Goal: Task Accomplishment & Management: Complete application form

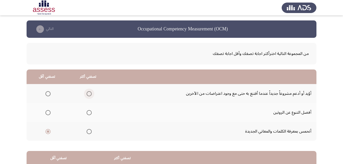
click at [90, 94] on span "Select an option" at bounding box center [89, 93] width 5 height 5
click at [90, 94] on input "Select an option" at bounding box center [89, 93] width 5 height 5
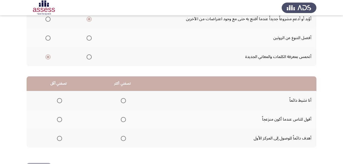
scroll to position [77, 0]
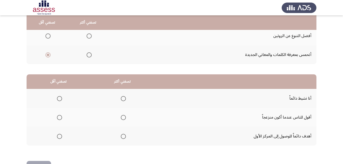
click at [123, 101] on span "Select an option" at bounding box center [123, 98] width 5 height 5
click at [123, 101] on input "Select an option" at bounding box center [123, 98] width 5 height 5
click at [61, 99] on span "Select an option" at bounding box center [59, 98] width 5 height 5
click at [61, 99] on input "Select an option" at bounding box center [59, 98] width 5 height 5
click at [124, 136] on span "Select an option" at bounding box center [123, 136] width 5 height 5
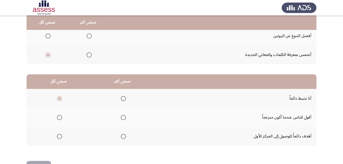
click at [124, 136] on input "Select an option" at bounding box center [123, 136] width 5 height 5
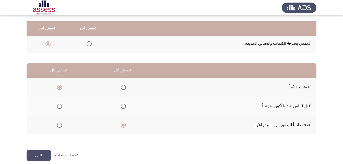
scroll to position [94, 0]
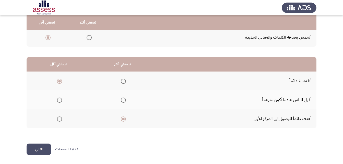
click at [39, 149] on button "التالي" at bounding box center [39, 150] width 25 height 12
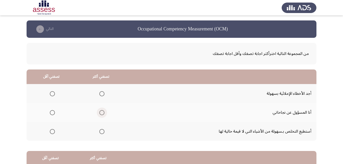
click at [101, 112] on span "Select an option" at bounding box center [101, 112] width 5 height 5
click at [101, 112] on input "Select an option" at bounding box center [101, 112] width 5 height 5
click at [51, 93] on span "Select an option" at bounding box center [52, 93] width 5 height 5
click at [51, 93] on input "Select an option" at bounding box center [52, 93] width 5 height 5
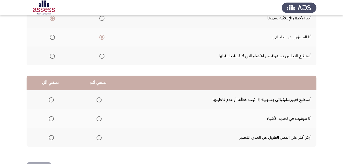
scroll to position [77, 0]
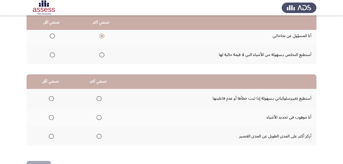
click at [97, 136] on span "Select an option" at bounding box center [99, 136] width 5 height 5
click at [97, 136] on input "Select an option" at bounding box center [99, 136] width 5 height 5
click at [49, 98] on span "Select an option" at bounding box center [51, 98] width 5 height 5
click at [49, 98] on input "Select an option" at bounding box center [51, 98] width 5 height 5
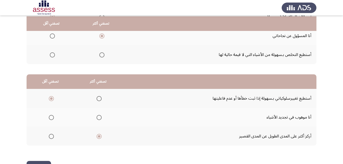
scroll to position [94, 0]
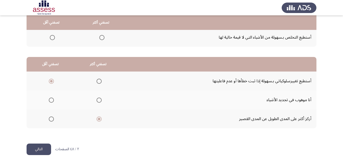
click at [32, 150] on button "التالي" at bounding box center [39, 150] width 25 height 12
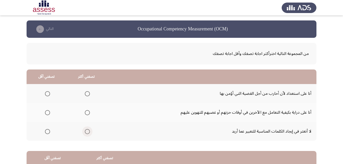
click at [86, 131] on span "Select an option" at bounding box center [87, 131] width 5 height 5
click at [86, 131] on input "Select an option" at bounding box center [87, 131] width 5 height 5
click at [49, 93] on span "Select an option" at bounding box center [47, 93] width 5 height 5
click at [49, 93] on input "Select an option" at bounding box center [47, 93] width 5 height 5
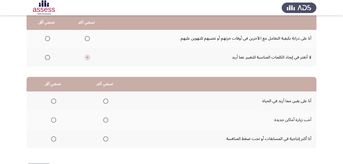
scroll to position [77, 0]
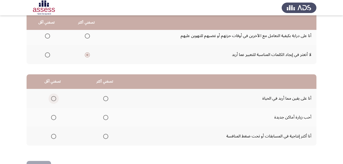
click at [51, 97] on span "Select an option" at bounding box center [53, 98] width 5 height 5
click at [51, 97] on input "Select an option" at bounding box center [53, 98] width 5 height 5
click at [107, 118] on span "Select an option" at bounding box center [105, 117] width 5 height 5
click at [107, 118] on input "Select an option" at bounding box center [105, 117] width 5 height 5
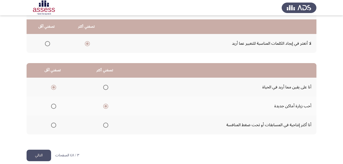
scroll to position [94, 0]
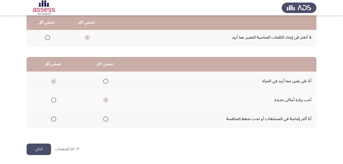
click at [41, 150] on button "التالي" at bounding box center [39, 150] width 25 height 12
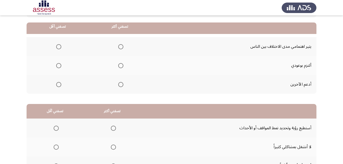
scroll to position [51, 0]
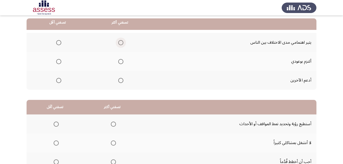
click at [119, 42] on span "Select an option" at bounding box center [120, 42] width 5 height 5
click at [119, 42] on input "Select an option" at bounding box center [120, 42] width 5 height 5
click at [59, 62] on span "Select an option" at bounding box center [58, 61] width 5 height 5
click at [59, 62] on input "Select an option" at bounding box center [58, 61] width 5 height 5
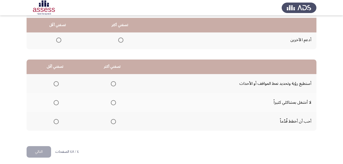
scroll to position [94, 0]
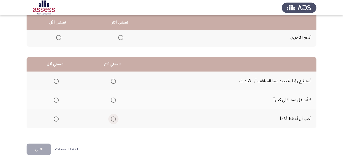
click at [114, 118] on span "Select an option" at bounding box center [113, 119] width 5 height 5
click at [114, 118] on input "Select an option" at bounding box center [113, 119] width 5 height 5
click at [55, 101] on span "Select an option" at bounding box center [56, 100] width 5 height 5
click at [55, 101] on input "Select an option" at bounding box center [56, 100] width 5 height 5
click at [34, 149] on button "التالي" at bounding box center [39, 150] width 25 height 12
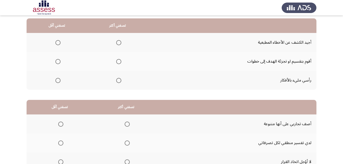
scroll to position [26, 0]
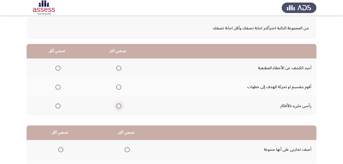
click at [115, 106] on label "Select an option" at bounding box center [117, 106] width 7 height 5
click at [116, 106] on input "Select an option" at bounding box center [118, 106] width 5 height 5
click at [58, 68] on span "Select an option" at bounding box center [57, 68] width 5 height 5
click at [58, 68] on input "Select an option" at bounding box center [57, 68] width 5 height 5
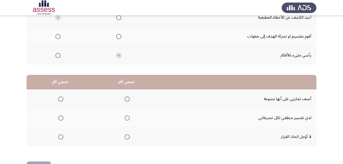
scroll to position [77, 0]
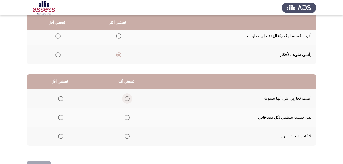
click at [128, 99] on span "Select an option" at bounding box center [127, 98] width 5 height 5
click at [128, 99] on input "Select an option" at bounding box center [127, 98] width 5 height 5
click at [58, 118] on span "Select an option" at bounding box center [60, 117] width 5 height 5
click at [58, 118] on input "Select an option" at bounding box center [60, 117] width 5 height 5
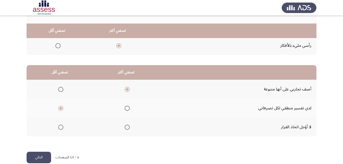
scroll to position [94, 0]
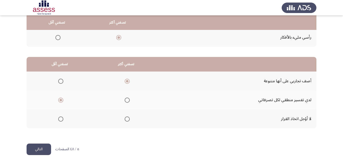
click at [36, 151] on button "التالي" at bounding box center [39, 150] width 25 height 12
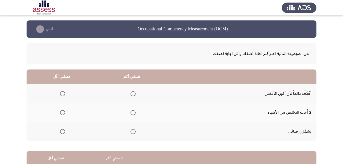
click at [133, 94] on span "Select an option" at bounding box center [133, 93] width 5 height 5
click at [133, 94] on input "Select an option" at bounding box center [133, 93] width 5 height 5
click at [62, 114] on span "Select an option" at bounding box center [62, 112] width 5 height 5
click at [62, 114] on input "Select an option" at bounding box center [62, 112] width 5 height 5
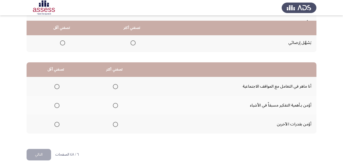
scroll to position [94, 0]
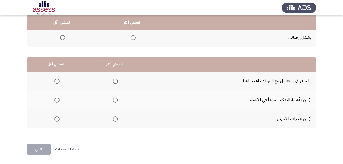
click at [57, 120] on span "Select an option" at bounding box center [56, 119] width 5 height 5
click at [57, 120] on input "Select an option" at bounding box center [56, 119] width 5 height 5
click at [113, 102] on span "Select an option" at bounding box center [115, 100] width 5 height 5
click at [113, 102] on input "Select an option" at bounding box center [115, 100] width 5 height 5
click at [38, 147] on button "التالي" at bounding box center [39, 150] width 25 height 12
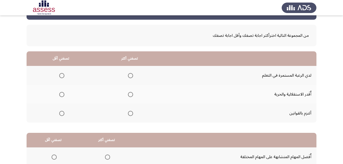
scroll to position [51, 0]
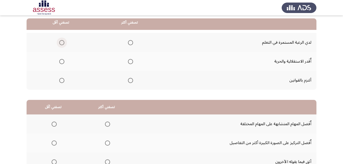
click at [64, 43] on span "Select an option" at bounding box center [61, 42] width 5 height 5
click at [64, 43] on input "Select an option" at bounding box center [61, 42] width 5 height 5
click at [130, 61] on span "Select an option" at bounding box center [130, 61] width 5 height 5
click at [130, 61] on input "Select an option" at bounding box center [130, 61] width 5 height 5
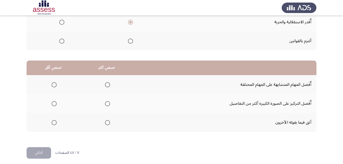
scroll to position [94, 0]
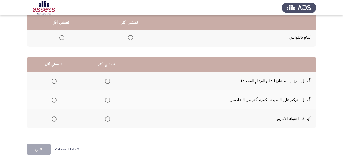
click at [108, 101] on span "Select an option" at bounding box center [107, 100] width 5 height 5
click at [108, 101] on input "Select an option" at bounding box center [107, 100] width 5 height 5
click at [57, 82] on span "Select an option" at bounding box center [54, 81] width 5 height 5
click at [57, 82] on input "Select an option" at bounding box center [54, 81] width 5 height 5
click at [43, 148] on button "التالي" at bounding box center [39, 150] width 25 height 12
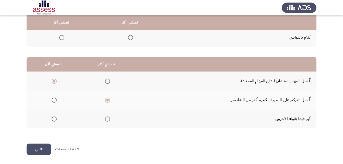
scroll to position [0, 0]
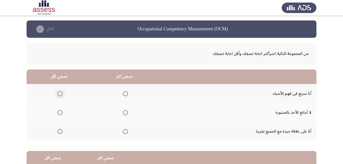
click at [60, 93] on span "Select an option" at bounding box center [60, 93] width 5 height 5
click at [60, 93] on input "Select an option" at bounding box center [60, 93] width 5 height 5
click at [125, 131] on span "Select an option" at bounding box center [125, 131] width 5 height 5
click at [125, 131] on input "Select an option" at bounding box center [125, 131] width 5 height 5
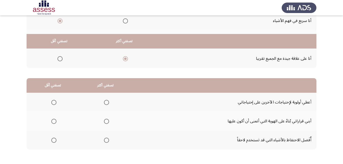
scroll to position [94, 0]
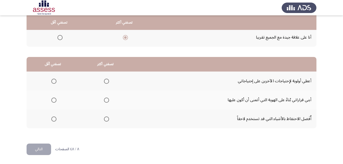
click at [106, 99] on span "Select an option" at bounding box center [106, 100] width 5 height 5
click at [106, 99] on input "Select an option" at bounding box center [106, 100] width 5 height 5
click at [54, 119] on span "Select an option" at bounding box center [54, 119] width 0 height 0
click at [53, 119] on input "Select an option" at bounding box center [53, 119] width 5 height 5
click at [40, 149] on button "التالي" at bounding box center [39, 150] width 25 height 12
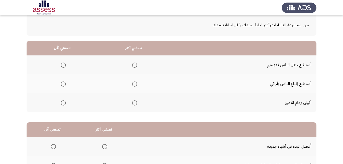
scroll to position [26, 0]
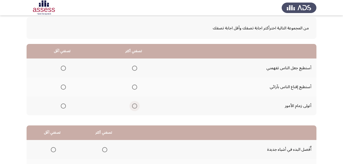
click at [134, 105] on span "Select an option" at bounding box center [134, 106] width 5 height 5
click at [134, 105] on input "Select an option" at bounding box center [134, 106] width 5 height 5
click at [65, 68] on span "Select an option" at bounding box center [63, 68] width 5 height 5
click at [65, 68] on input "Select an option" at bounding box center [63, 68] width 5 height 5
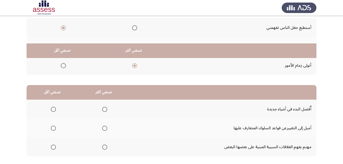
scroll to position [94, 0]
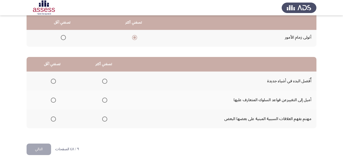
click at [102, 80] on span "Select an option" at bounding box center [104, 81] width 5 height 5
click at [102, 80] on input "Select an option" at bounding box center [104, 81] width 5 height 5
click at [103, 117] on span "Select an option" at bounding box center [104, 119] width 5 height 5
click at [103, 117] on input "Select an option" at bounding box center [104, 119] width 5 height 5
click at [54, 99] on span "Select an option" at bounding box center [53, 100] width 5 height 5
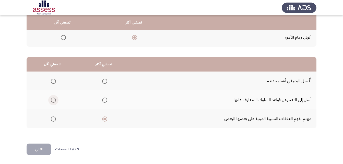
click at [54, 99] on input "Select an option" at bounding box center [53, 100] width 5 height 5
click at [43, 149] on button "التالي" at bounding box center [39, 150] width 25 height 12
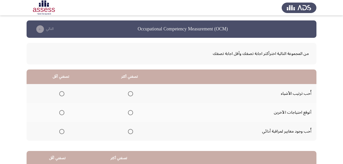
scroll to position [51, 0]
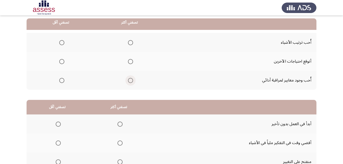
click at [129, 82] on span "Select an option" at bounding box center [130, 80] width 5 height 5
click at [129, 82] on input "Select an option" at bounding box center [130, 80] width 5 height 5
click at [63, 43] on span "Select an option" at bounding box center [61, 42] width 5 height 5
click at [63, 43] on input "Select an option" at bounding box center [61, 42] width 5 height 5
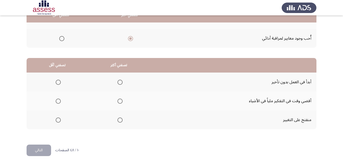
scroll to position [94, 0]
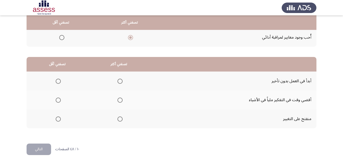
click at [120, 120] on span "Select an option" at bounding box center [120, 119] width 5 height 5
click at [120, 120] on input "Select an option" at bounding box center [120, 119] width 5 height 5
click at [59, 81] on span "Select an option" at bounding box center [58, 81] width 5 height 5
click at [59, 81] on input "Select an option" at bounding box center [58, 81] width 5 height 5
drag, startPoint x: 46, startPoint y: 151, endPoint x: 47, endPoint y: 139, distance: 11.8
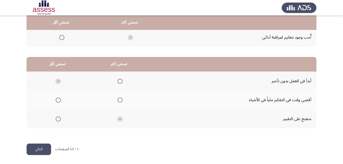
click at [46, 151] on button "التالي" at bounding box center [39, 150] width 25 height 12
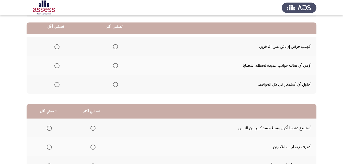
scroll to position [51, 0]
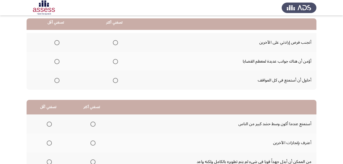
click at [114, 64] on span "Select an option" at bounding box center [115, 61] width 5 height 5
click at [114, 64] on input "Select an option" at bounding box center [115, 61] width 5 height 5
click at [56, 81] on span "Select an option" at bounding box center [56, 80] width 5 height 5
click at [56, 81] on input "Select an option" at bounding box center [56, 80] width 5 height 5
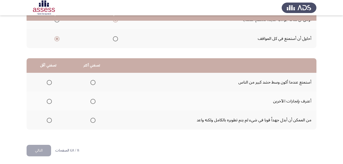
scroll to position [94, 0]
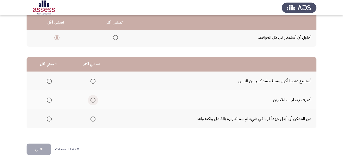
click at [94, 101] on span "Select an option" at bounding box center [93, 100] width 5 height 5
click at [94, 101] on input "Select an option" at bounding box center [93, 100] width 5 height 5
click at [49, 83] on span "Select an option" at bounding box center [49, 81] width 5 height 5
click at [49, 83] on input "Select an option" at bounding box center [49, 81] width 5 height 5
click at [39, 153] on button "التالي" at bounding box center [39, 150] width 25 height 12
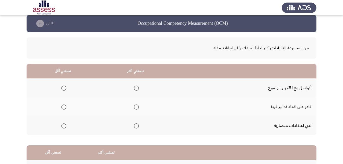
scroll to position [0, 0]
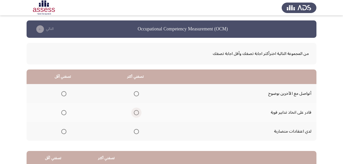
click at [135, 112] on span "Select an option" at bounding box center [136, 112] width 5 height 5
click at [135, 112] on input "Select an option" at bounding box center [136, 112] width 5 height 5
click at [64, 93] on span "Select an option" at bounding box center [63, 93] width 5 height 5
click at [64, 93] on input "Select an option" at bounding box center [63, 93] width 5 height 5
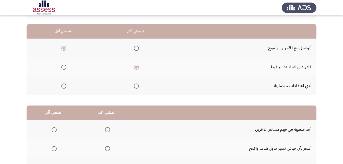
scroll to position [94, 0]
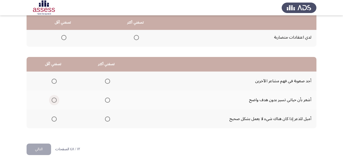
click at [55, 99] on span "Select an option" at bounding box center [54, 100] width 5 height 5
click at [55, 99] on input "Select an option" at bounding box center [54, 100] width 5 height 5
click at [108, 121] on span "Select an option" at bounding box center [107, 119] width 5 height 5
click at [108, 121] on input "Select an option" at bounding box center [107, 119] width 5 height 5
click at [51, 147] on button "التالي" at bounding box center [39, 150] width 25 height 12
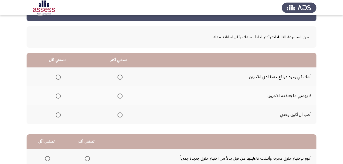
scroll to position [26, 0]
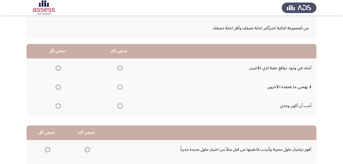
click at [60, 108] on span "Select an option" at bounding box center [58, 106] width 5 height 5
click at [60, 108] on input "Select an option" at bounding box center [58, 106] width 5 height 5
click at [60, 88] on span "Select an option" at bounding box center [58, 87] width 5 height 5
click at [60, 88] on input "Select an option" at bounding box center [58, 87] width 5 height 5
click at [121, 106] on span "Select an option" at bounding box center [120, 106] width 5 height 5
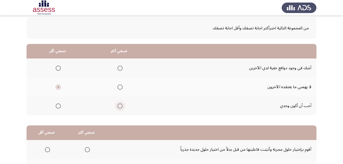
click at [121, 106] on input "Select an option" at bounding box center [120, 106] width 5 height 5
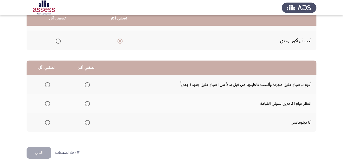
scroll to position [94, 0]
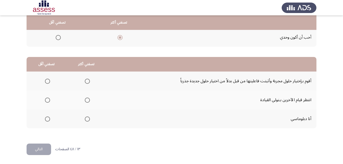
click at [48, 100] on span "Select an option" at bounding box center [48, 100] width 0 height 0
click at [47, 100] on input "Select an option" at bounding box center [47, 100] width 5 height 5
click at [85, 119] on span "Select an option" at bounding box center [87, 119] width 5 height 5
click at [85, 119] on input "Select an option" at bounding box center [87, 119] width 5 height 5
click at [40, 149] on button "التالي" at bounding box center [39, 150] width 25 height 12
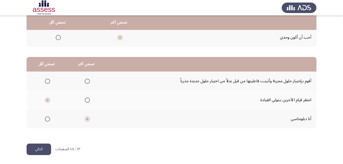
scroll to position [0, 0]
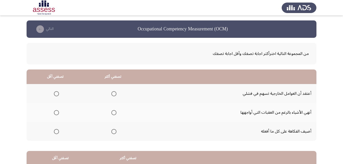
click at [114, 130] on span "Select an option" at bounding box center [113, 131] width 5 height 5
click at [114, 130] on input "Select an option" at bounding box center [113, 131] width 5 height 5
click at [112, 113] on span "Select an option" at bounding box center [113, 112] width 5 height 5
click at [112, 113] on input "Select an option" at bounding box center [113, 112] width 5 height 5
click at [56, 94] on span "Select an option" at bounding box center [56, 93] width 5 height 5
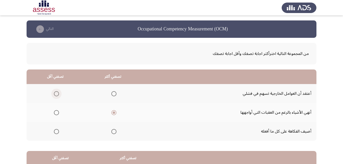
click at [56, 94] on input "Select an option" at bounding box center [56, 93] width 5 height 5
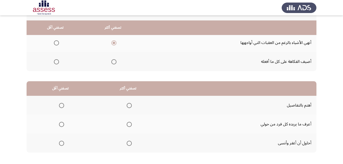
scroll to position [94, 0]
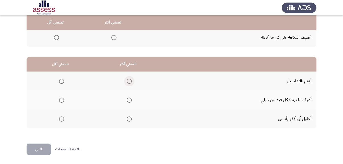
click at [130, 80] on span "Select an option" at bounding box center [129, 81] width 5 height 5
click at [130, 80] on input "Select an option" at bounding box center [129, 81] width 5 height 5
click at [60, 119] on span "Select an option" at bounding box center [61, 119] width 5 height 5
click at [60, 119] on input "Select an option" at bounding box center [61, 119] width 5 height 5
click at [35, 153] on button "التالي" at bounding box center [39, 150] width 25 height 12
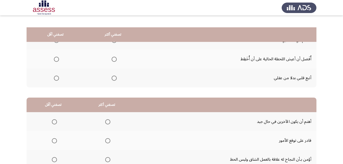
scroll to position [26, 0]
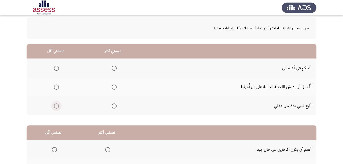
click at [56, 107] on span "Select an option" at bounding box center [56, 106] width 5 height 5
click at [56, 107] on input "Select an option" at bounding box center [56, 106] width 5 height 5
click at [113, 67] on span "Select an option" at bounding box center [114, 68] width 5 height 5
click at [113, 67] on input "Select an option" at bounding box center [114, 68] width 5 height 5
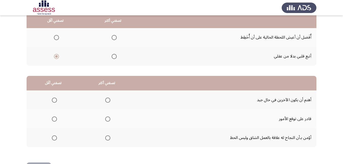
scroll to position [77, 0]
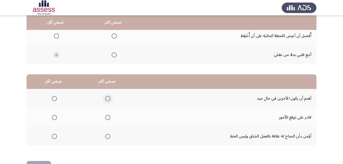
click at [108, 99] on span "Select an option" at bounding box center [107, 98] width 5 height 5
click at [108, 99] on input "Select an option" at bounding box center [107, 98] width 5 height 5
click at [109, 117] on span "Select an option" at bounding box center [107, 117] width 5 height 5
click at [109, 117] on input "Select an option" at bounding box center [107, 117] width 5 height 5
click at [54, 137] on span "Select an option" at bounding box center [54, 136] width 5 height 5
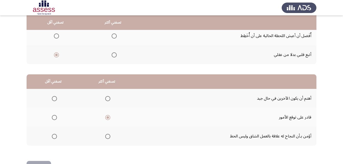
click at [54, 137] on input "Select an option" at bounding box center [54, 136] width 5 height 5
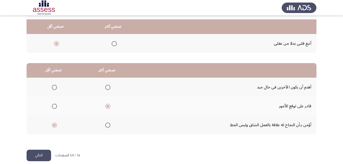
scroll to position [94, 0]
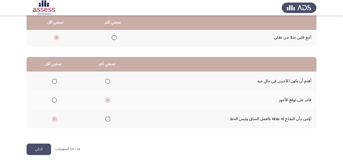
click at [46, 147] on button "التالي" at bounding box center [39, 150] width 25 height 12
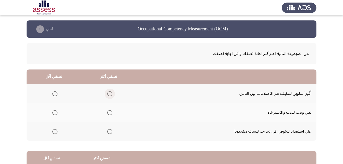
click at [108, 92] on label "Select an option" at bounding box center [108, 93] width 7 height 5
click at [108, 92] on input "Select an option" at bounding box center [109, 93] width 5 height 5
click at [57, 133] on span "Select an option" at bounding box center [54, 131] width 5 height 5
click at [57, 133] on input "Select an option" at bounding box center [54, 131] width 5 height 5
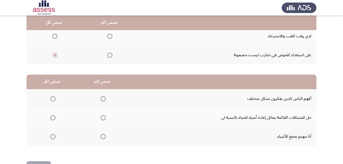
scroll to position [77, 0]
click at [51, 137] on span "Select an option" at bounding box center [52, 136] width 5 height 5
click at [51, 137] on input "Select an option" at bounding box center [52, 136] width 5 height 5
click at [103, 97] on span "Select an option" at bounding box center [103, 98] width 5 height 5
click at [103, 97] on input "Select an option" at bounding box center [103, 98] width 5 height 5
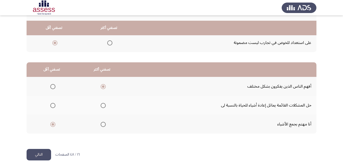
scroll to position [94, 0]
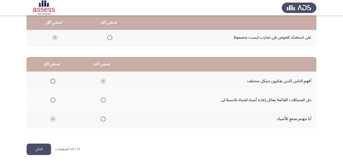
click at [40, 147] on button "التالي" at bounding box center [39, 150] width 25 height 12
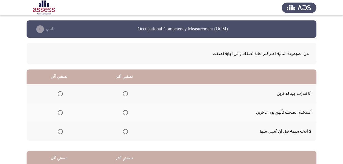
click at [127, 111] on span "Select an option" at bounding box center [125, 112] width 5 height 5
click at [127, 111] on input "Select an option" at bounding box center [125, 112] width 5 height 5
click at [60, 130] on span "Select an option" at bounding box center [60, 131] width 5 height 5
click at [60, 130] on input "Select an option" at bounding box center [60, 131] width 5 height 5
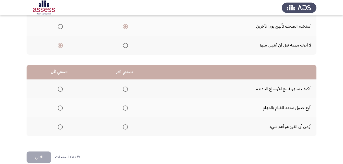
scroll to position [94, 0]
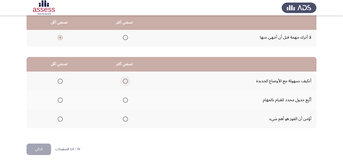
click at [126, 79] on span "Select an option" at bounding box center [125, 81] width 5 height 5
click at [126, 79] on input "Select an option" at bounding box center [125, 81] width 5 height 5
click at [59, 120] on span "Select an option" at bounding box center [60, 119] width 5 height 5
click at [59, 120] on input "Select an option" at bounding box center [60, 119] width 5 height 5
click at [42, 149] on button "التالي" at bounding box center [39, 150] width 25 height 12
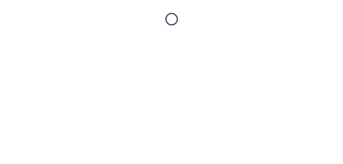
scroll to position [0, 0]
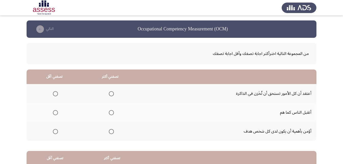
click at [112, 130] on span "Select an option" at bounding box center [111, 131] width 5 height 5
click at [112, 130] on input "Select an option" at bounding box center [111, 131] width 5 height 5
click at [55, 95] on span "Select an option" at bounding box center [55, 93] width 5 height 5
click at [55, 95] on input "Select an option" at bounding box center [55, 93] width 5 height 5
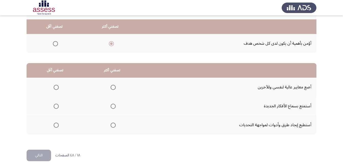
scroll to position [94, 0]
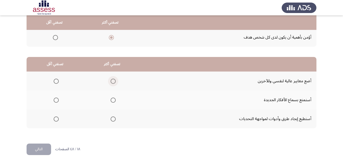
click at [113, 80] on span "Select an option" at bounding box center [113, 81] width 5 height 5
click at [113, 80] on input "Select an option" at bounding box center [113, 81] width 5 height 5
click at [57, 117] on span "Select an option" at bounding box center [56, 119] width 5 height 5
click at [57, 117] on input "Select an option" at bounding box center [56, 119] width 5 height 5
click at [45, 152] on button "التالي" at bounding box center [39, 150] width 25 height 12
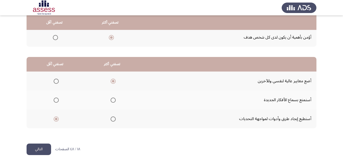
scroll to position [0, 0]
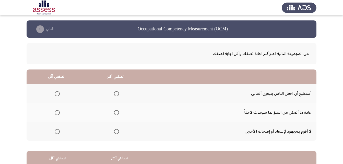
click at [115, 94] on span "Select an option" at bounding box center [116, 93] width 5 height 5
click at [115, 94] on input "Select an option" at bounding box center [116, 93] width 5 height 5
click at [57, 132] on span "Select an option" at bounding box center [57, 132] width 0 height 0
click at [57, 132] on input "Select an option" at bounding box center [57, 131] width 5 height 5
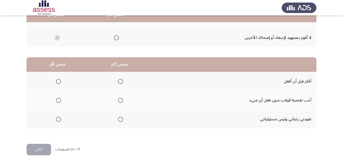
scroll to position [94, 0]
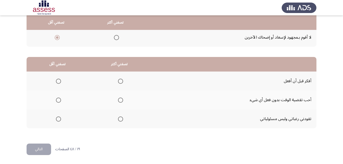
click at [57, 120] on span "Select an option" at bounding box center [58, 119] width 5 height 5
click at [57, 120] on input "Select an option" at bounding box center [58, 119] width 5 height 5
click at [118, 99] on span "Select an option" at bounding box center [120, 100] width 5 height 5
click at [118, 99] on input "Select an option" at bounding box center [120, 100] width 5 height 5
click at [118, 81] on span "Select an option" at bounding box center [120, 81] width 5 height 5
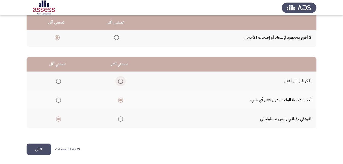
click at [118, 81] on input "Select an option" at bounding box center [120, 81] width 5 height 5
click at [40, 144] on button "التالي" at bounding box center [39, 150] width 25 height 12
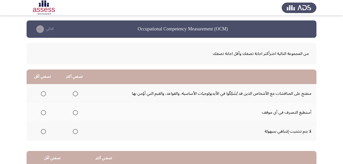
click at [77, 95] on span "Select an option" at bounding box center [75, 93] width 5 height 5
click at [77, 95] on input "Select an option" at bounding box center [75, 93] width 5 height 5
click at [42, 132] on span "Select an option" at bounding box center [43, 131] width 5 height 5
click at [42, 132] on input "Select an option" at bounding box center [43, 131] width 5 height 5
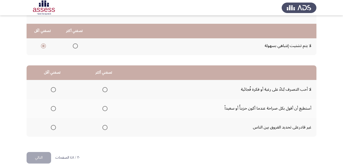
scroll to position [94, 0]
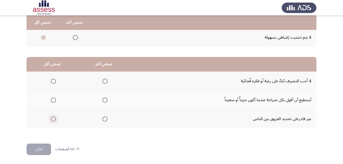
click at [52, 120] on span "Select an option" at bounding box center [53, 119] width 5 height 5
click at [52, 120] on input "Select an option" at bounding box center [53, 119] width 5 height 5
click at [103, 80] on span "Select an option" at bounding box center [105, 81] width 5 height 5
click at [103, 80] on input "Select an option" at bounding box center [105, 81] width 5 height 5
click at [46, 152] on button "التالي" at bounding box center [39, 150] width 25 height 12
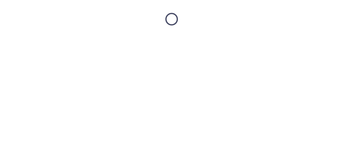
scroll to position [0, 0]
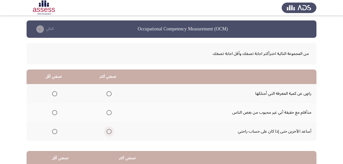
click at [107, 131] on span "Select an option" at bounding box center [109, 131] width 5 height 5
click at [107, 131] on input "Select an option" at bounding box center [109, 131] width 5 height 5
click at [55, 95] on span "Select an option" at bounding box center [54, 93] width 5 height 5
click at [55, 95] on input "Select an option" at bounding box center [54, 93] width 5 height 5
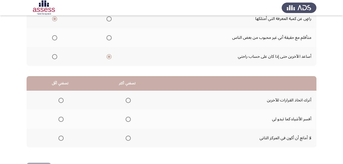
scroll to position [94, 0]
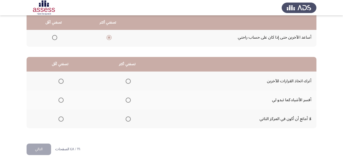
click at [61, 78] on mat-radio-group "Select an option" at bounding box center [60, 81] width 7 height 9
click at [60, 81] on span "Select an option" at bounding box center [61, 81] width 5 height 5
click at [60, 81] on input "Select an option" at bounding box center [61, 81] width 5 height 5
click at [129, 102] on span "Select an option" at bounding box center [128, 100] width 5 height 5
click at [129, 102] on input "Select an option" at bounding box center [128, 100] width 5 height 5
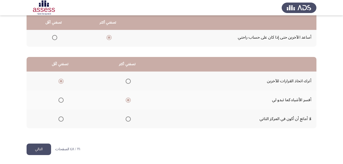
click at [37, 148] on button "التالي" at bounding box center [39, 150] width 25 height 12
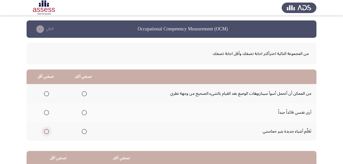
click at [47, 132] on span "Select an option" at bounding box center [47, 132] width 0 height 0
click at [46, 131] on input "Select an option" at bounding box center [46, 131] width 5 height 5
click at [84, 115] on span "Select an option" at bounding box center [84, 112] width 5 height 5
click at [84, 115] on input "Select an option" at bounding box center [84, 112] width 5 height 5
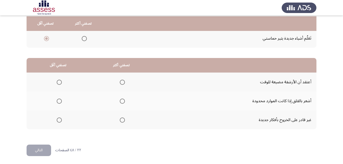
scroll to position [94, 0]
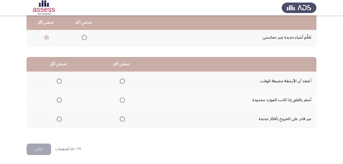
click at [121, 99] on span "Select an option" at bounding box center [122, 100] width 5 height 5
click at [121, 99] on input "Select an option" at bounding box center [122, 100] width 5 height 5
click at [61, 81] on span "Select an option" at bounding box center [59, 81] width 5 height 5
click at [61, 81] on input "Select an option" at bounding box center [59, 81] width 5 height 5
click at [35, 146] on button "التالي" at bounding box center [39, 150] width 25 height 12
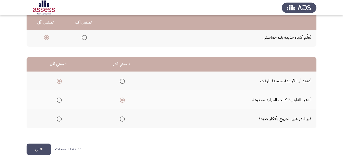
scroll to position [0, 0]
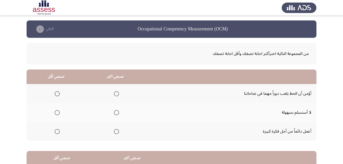
click at [117, 131] on span "Select an option" at bounding box center [116, 131] width 5 height 5
click at [117, 131] on input "Select an option" at bounding box center [116, 131] width 5 height 5
click at [57, 94] on span "Select an option" at bounding box center [57, 93] width 5 height 5
click at [57, 94] on input "Select an option" at bounding box center [57, 93] width 5 height 5
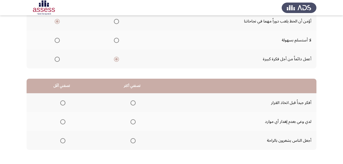
scroll to position [77, 0]
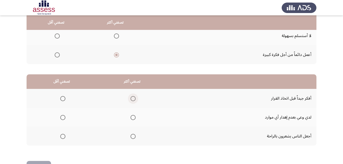
click at [131, 98] on span "Select an option" at bounding box center [133, 98] width 5 height 5
click at [131, 98] on input "Select an option" at bounding box center [133, 98] width 5 height 5
click at [65, 117] on span "Select an option" at bounding box center [62, 117] width 5 height 5
click at [65, 117] on input "Select an option" at bounding box center [62, 117] width 5 height 5
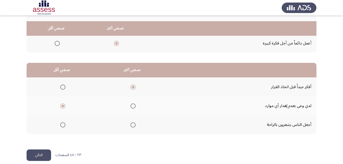
scroll to position [94, 0]
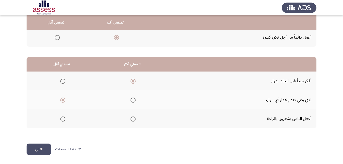
click at [35, 149] on button "التالي" at bounding box center [39, 150] width 25 height 12
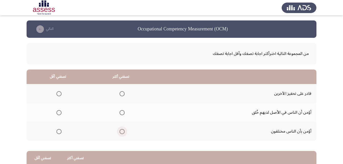
click at [121, 133] on span "Select an option" at bounding box center [122, 131] width 5 height 5
click at [121, 133] on input "Select an option" at bounding box center [122, 131] width 5 height 5
click at [55, 113] on label "Select an option" at bounding box center [57, 112] width 7 height 5
click at [57, 113] on input "Select an option" at bounding box center [59, 112] width 5 height 5
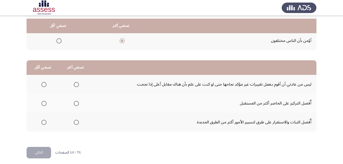
scroll to position [94, 0]
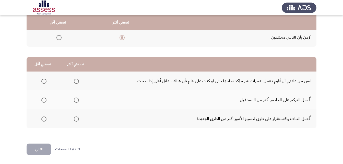
click at [42, 100] on span "Select an option" at bounding box center [43, 100] width 5 height 5
click at [42, 100] on input "Select an option" at bounding box center [43, 100] width 5 height 5
click at [75, 83] on span "Select an option" at bounding box center [76, 81] width 5 height 5
click at [75, 83] on input "Select an option" at bounding box center [76, 81] width 5 height 5
click at [45, 148] on button "التالي" at bounding box center [39, 150] width 25 height 12
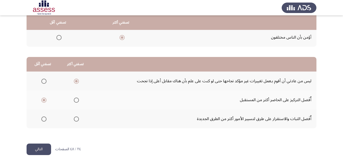
scroll to position [0, 0]
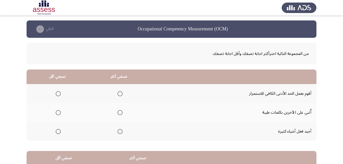
click at [118, 113] on span "Select an option" at bounding box center [120, 112] width 5 height 5
click at [118, 113] on input "Select an option" at bounding box center [120, 112] width 5 height 5
click at [57, 94] on span "Select an option" at bounding box center [58, 93] width 5 height 5
click at [57, 94] on input "Select an option" at bounding box center [58, 93] width 5 height 5
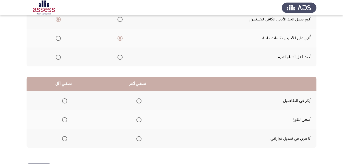
scroll to position [94, 0]
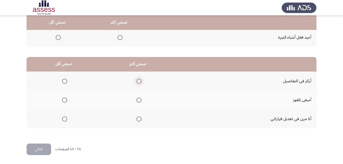
click at [139, 80] on span "Select an option" at bounding box center [139, 81] width 5 height 5
click at [139, 80] on input "Select an option" at bounding box center [139, 81] width 5 height 5
click at [66, 101] on span "Select an option" at bounding box center [64, 100] width 5 height 5
click at [66, 101] on input "Select an option" at bounding box center [64, 100] width 5 height 5
click at [46, 148] on button "التالي" at bounding box center [39, 150] width 25 height 12
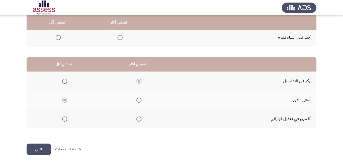
scroll to position [0, 0]
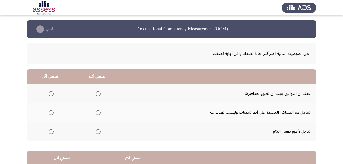
click at [97, 131] on span "Select an option" at bounding box center [98, 131] width 5 height 5
click at [97, 131] on input "Select an option" at bounding box center [98, 131] width 5 height 5
click at [50, 95] on span "Select an option" at bounding box center [51, 93] width 5 height 5
click at [50, 95] on input "Select an option" at bounding box center [51, 93] width 5 height 5
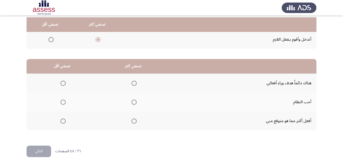
scroll to position [94, 0]
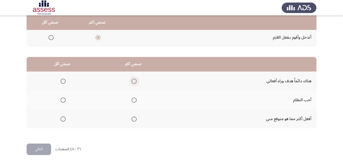
click at [134, 81] on span "Select an option" at bounding box center [134, 81] width 5 height 5
click at [134, 81] on input "Select an option" at bounding box center [134, 81] width 5 height 5
click at [61, 100] on span "Select an option" at bounding box center [63, 100] width 5 height 5
click at [61, 100] on input "Select an option" at bounding box center [63, 100] width 5 height 5
click at [43, 150] on button "التالي" at bounding box center [39, 150] width 25 height 12
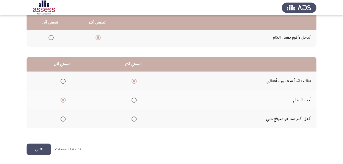
scroll to position [0, 0]
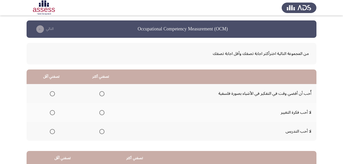
click at [102, 132] on span "Select an option" at bounding box center [101, 131] width 5 height 5
click at [102, 132] on input "Select an option" at bounding box center [101, 131] width 5 height 5
click at [52, 133] on span "Select an option" at bounding box center [52, 131] width 5 height 5
click at [52, 133] on input "Select an option" at bounding box center [52, 131] width 5 height 5
click at [101, 132] on span "Select an option" at bounding box center [101, 131] width 5 height 5
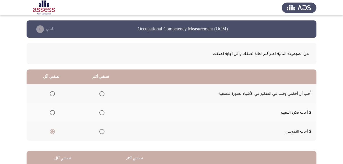
click at [101, 132] on input "Select an option" at bounding box center [101, 131] width 5 height 5
click at [50, 113] on span "Select an option" at bounding box center [52, 112] width 5 height 5
click at [50, 113] on input "Select an option" at bounding box center [52, 112] width 5 height 5
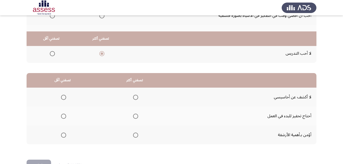
scroll to position [94, 0]
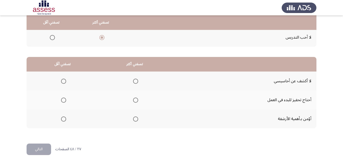
click at [134, 99] on span "Select an option" at bounding box center [135, 100] width 5 height 5
click at [134, 99] on input "Select an option" at bounding box center [135, 100] width 5 height 5
click at [64, 120] on span "Select an option" at bounding box center [63, 119] width 5 height 5
click at [64, 120] on input "Select an option" at bounding box center [63, 119] width 5 height 5
click at [64, 80] on span "Select an option" at bounding box center [63, 81] width 5 height 5
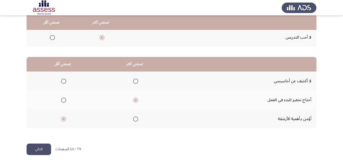
click at [64, 80] on input "Select an option" at bounding box center [63, 81] width 5 height 5
drag, startPoint x: 47, startPoint y: 147, endPoint x: 46, endPoint y: 144, distance: 3.4
click at [47, 147] on button "التالي" at bounding box center [39, 150] width 25 height 12
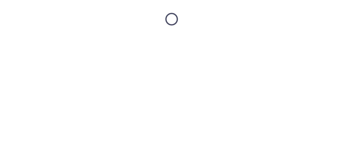
scroll to position [0, 0]
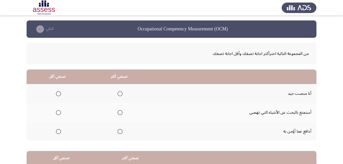
click at [120, 133] on span "Select an option" at bounding box center [120, 131] width 5 height 5
click at [120, 133] on input "Select an option" at bounding box center [120, 131] width 5 height 5
click at [61, 94] on th at bounding box center [58, 93] width 62 height 19
click at [57, 113] on span "Select an option" at bounding box center [58, 112] width 5 height 5
click at [57, 113] on input "Select an option" at bounding box center [58, 112] width 5 height 5
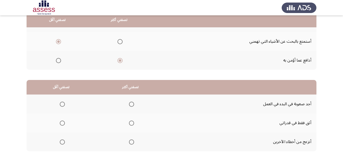
scroll to position [69, 0]
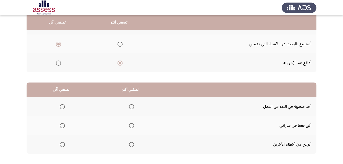
click at [130, 104] on span "Select an option" at bounding box center [131, 106] width 5 height 5
click at [130, 104] on input "Select an option" at bounding box center [131, 106] width 5 height 5
click at [60, 127] on span "Select an option" at bounding box center [62, 125] width 5 height 5
click at [60, 127] on input "Select an option" at bounding box center [62, 125] width 5 height 5
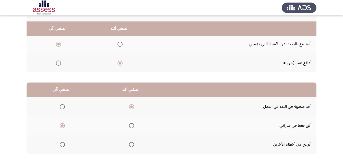
scroll to position [94, 0]
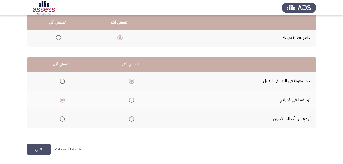
click at [27, 149] on button "التالي" at bounding box center [39, 150] width 25 height 12
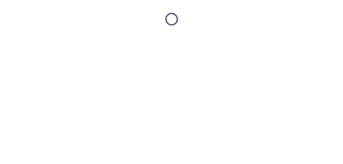
scroll to position [0, 0]
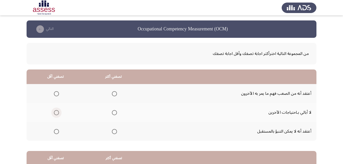
click at [55, 114] on span "Select an option" at bounding box center [56, 112] width 5 height 5
click at [55, 114] on input "Select an option" at bounding box center [56, 112] width 5 height 5
click at [112, 94] on span "Select an option" at bounding box center [114, 93] width 5 height 5
click at [112, 94] on input "Select an option" at bounding box center [114, 93] width 5 height 5
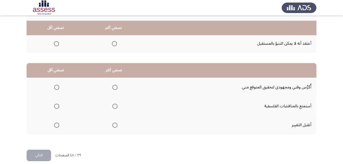
scroll to position [94, 0]
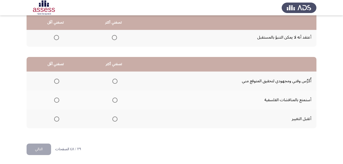
click at [115, 100] on span "Select an option" at bounding box center [115, 100] width 5 height 5
click at [115, 100] on input "Select an option" at bounding box center [115, 100] width 5 height 5
click at [59, 81] on span "Select an option" at bounding box center [56, 81] width 5 height 5
click at [59, 81] on input "Select an option" at bounding box center [56, 81] width 5 height 5
drag, startPoint x: 40, startPoint y: 149, endPoint x: 41, endPoint y: 143, distance: 6.6
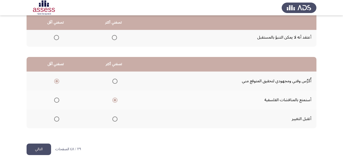
click at [40, 149] on button "التالي" at bounding box center [39, 150] width 25 height 12
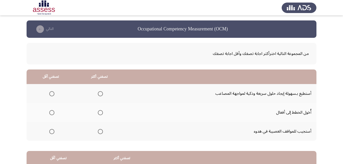
click at [102, 94] on span "Select an option" at bounding box center [100, 93] width 5 height 5
click at [102, 94] on input "Select an option" at bounding box center [100, 93] width 5 height 5
click at [50, 133] on span "Select an option" at bounding box center [51, 131] width 5 height 5
click at [50, 133] on input "Select an option" at bounding box center [51, 131] width 5 height 5
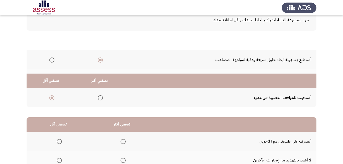
scroll to position [94, 0]
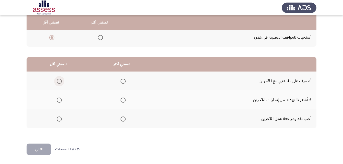
click at [59, 83] on span "Select an option" at bounding box center [59, 81] width 5 height 5
click at [59, 83] on input "Select an option" at bounding box center [59, 81] width 5 height 5
click at [124, 101] on span "Select an option" at bounding box center [123, 100] width 5 height 5
click at [124, 101] on input "Select an option" at bounding box center [123, 100] width 5 height 5
click at [44, 145] on button "التالي" at bounding box center [39, 150] width 25 height 12
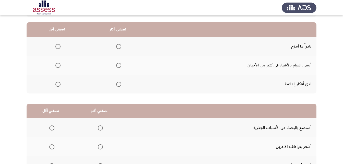
scroll to position [51, 0]
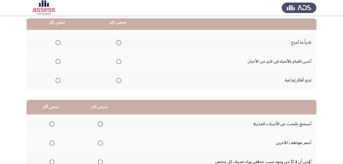
click at [56, 42] on span "Select an option" at bounding box center [57, 42] width 5 height 5
click at [56, 42] on input "Select an option" at bounding box center [57, 42] width 5 height 5
click at [118, 80] on span "Select an option" at bounding box center [118, 80] width 5 height 5
click at [118, 80] on input "Select an option" at bounding box center [118, 80] width 5 height 5
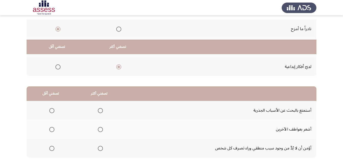
scroll to position [94, 0]
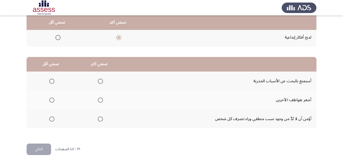
click at [50, 120] on span "Select an option" at bounding box center [51, 119] width 5 height 5
click at [50, 120] on input "Select an option" at bounding box center [51, 119] width 5 height 5
click at [102, 80] on span "Select an option" at bounding box center [100, 81] width 5 height 5
click at [102, 80] on input "Select an option" at bounding box center [100, 81] width 5 height 5
click at [39, 144] on button "التالي" at bounding box center [39, 150] width 25 height 12
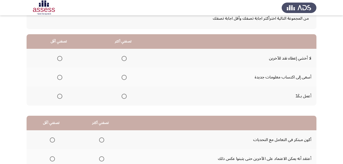
scroll to position [0, 0]
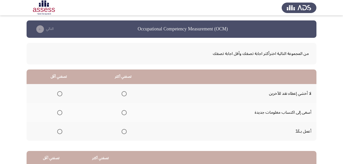
click at [123, 92] on span "Select an option" at bounding box center [124, 93] width 5 height 5
click at [123, 92] on input "Select an option" at bounding box center [124, 93] width 5 height 5
click at [58, 113] on span "Select an option" at bounding box center [59, 112] width 5 height 5
click at [58, 113] on input "Select an option" at bounding box center [59, 112] width 5 height 5
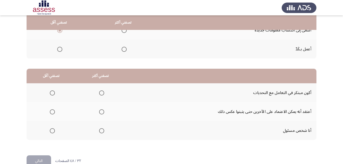
scroll to position [94, 0]
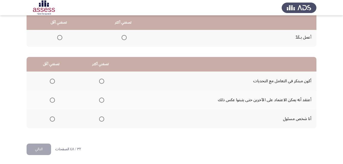
click at [99, 118] on span "Select an option" at bounding box center [101, 119] width 5 height 5
click at [99, 118] on input "Select an option" at bounding box center [101, 119] width 5 height 5
click at [52, 98] on span "Select an option" at bounding box center [52, 100] width 5 height 5
click at [52, 98] on input "Select an option" at bounding box center [52, 100] width 5 height 5
click at [37, 148] on button "التالي" at bounding box center [39, 150] width 25 height 12
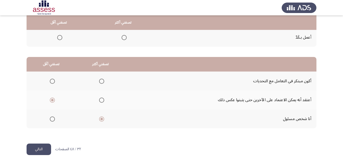
scroll to position [0, 0]
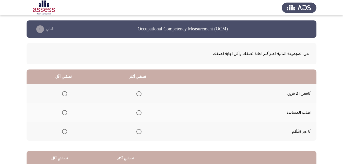
click at [138, 131] on span "Select an option" at bounding box center [139, 131] width 5 height 5
click at [138, 131] on input "Select an option" at bounding box center [139, 131] width 5 height 5
click at [64, 112] on span "Select an option" at bounding box center [64, 112] width 5 height 5
click at [64, 112] on input "Select an option" at bounding box center [64, 112] width 5 height 5
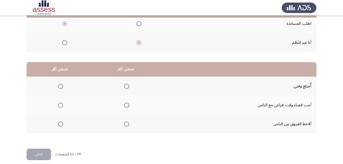
scroll to position [94, 0]
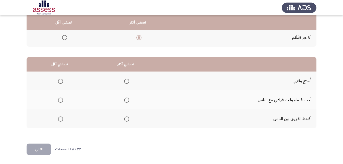
click at [130, 115] on th at bounding box center [126, 118] width 66 height 19
click at [127, 118] on span "Select an option" at bounding box center [126, 119] width 5 height 5
click at [127, 118] on input "Select an option" at bounding box center [126, 119] width 5 height 5
click at [59, 82] on span "Select an option" at bounding box center [60, 81] width 5 height 5
click at [59, 82] on input "Select an option" at bounding box center [60, 81] width 5 height 5
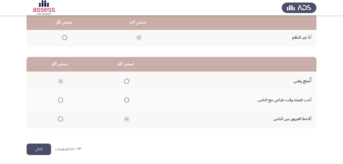
click at [45, 144] on button "التالي" at bounding box center [39, 150] width 25 height 12
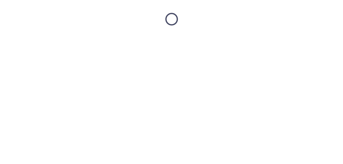
scroll to position [0, 0]
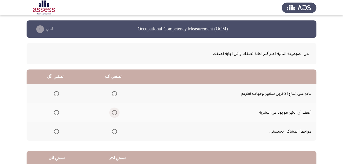
click at [113, 112] on span "Select an option" at bounding box center [114, 112] width 5 height 5
click at [113, 112] on input "Select an option" at bounding box center [114, 112] width 5 height 5
click at [54, 134] on span "Select an option" at bounding box center [56, 131] width 5 height 5
click at [54, 134] on input "Select an option" at bounding box center [56, 131] width 5 height 5
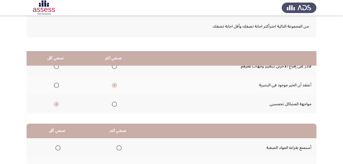
scroll to position [94, 0]
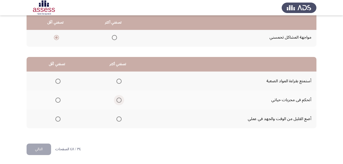
click at [120, 99] on span "Select an option" at bounding box center [119, 100] width 5 height 5
click at [120, 99] on input "Select an option" at bounding box center [119, 100] width 5 height 5
click at [52, 77] on th at bounding box center [57, 81] width 61 height 19
click at [55, 82] on span "Select an option" at bounding box center [57, 81] width 5 height 5
click at [55, 82] on input "Select an option" at bounding box center [57, 81] width 5 height 5
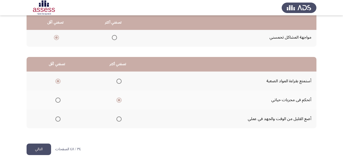
click at [47, 147] on button "التالي" at bounding box center [39, 150] width 25 height 12
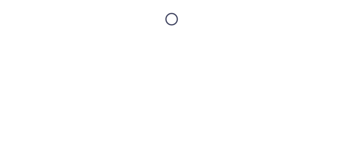
scroll to position [0, 0]
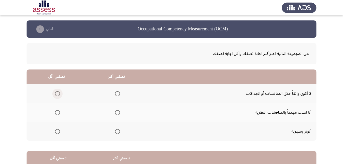
click at [53, 94] on label "Select an option" at bounding box center [56, 93] width 7 height 5
click at [55, 94] on input "Select an option" at bounding box center [57, 93] width 5 height 5
click at [118, 112] on span "Select an option" at bounding box center [117, 112] width 5 height 5
click at [118, 112] on input "Select an option" at bounding box center [117, 112] width 5 height 5
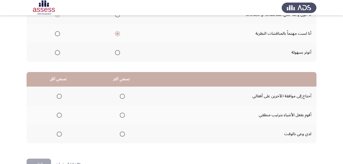
scroll to position [94, 0]
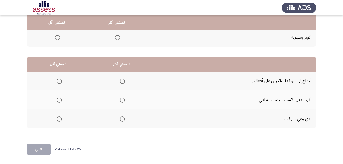
click at [122, 99] on span "Select an option" at bounding box center [122, 100] width 5 height 5
click at [122, 99] on input "Select an option" at bounding box center [122, 100] width 5 height 5
click at [57, 83] on span "Select an option" at bounding box center [59, 81] width 5 height 5
click at [57, 83] on input "Select an option" at bounding box center [59, 81] width 5 height 5
click at [31, 147] on button "التالي" at bounding box center [39, 150] width 25 height 12
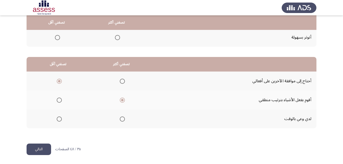
scroll to position [0, 0]
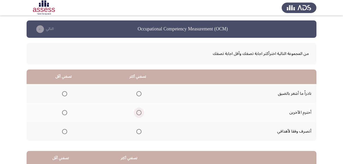
click at [137, 113] on span "Select an option" at bounding box center [139, 112] width 5 height 5
click at [137, 113] on input "Select an option" at bounding box center [139, 112] width 5 height 5
click at [63, 133] on span "Select an option" at bounding box center [64, 131] width 5 height 5
click at [63, 133] on input "Select an option" at bounding box center [64, 131] width 5 height 5
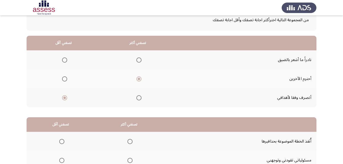
scroll to position [17, 0]
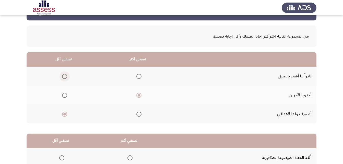
click at [64, 74] on span "Select an option" at bounding box center [64, 76] width 5 height 5
click at [64, 74] on input "Select an option" at bounding box center [64, 76] width 5 height 5
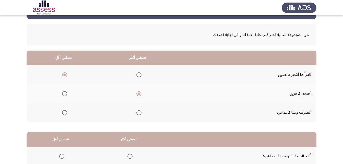
scroll to position [94, 0]
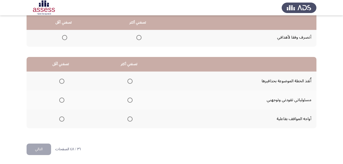
click at [129, 96] on mat-radio-group "Select an option" at bounding box center [129, 100] width 7 height 9
click at [128, 102] on span "Select an option" at bounding box center [130, 100] width 5 height 5
click at [128, 102] on input "Select an option" at bounding box center [130, 100] width 5 height 5
click at [61, 81] on span "Select an option" at bounding box center [61, 81] width 5 height 5
click at [61, 81] on input "Select an option" at bounding box center [61, 81] width 5 height 5
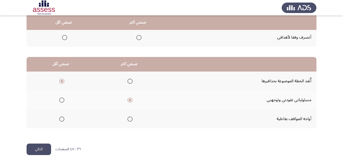
click at [42, 148] on button "التالي" at bounding box center [39, 150] width 25 height 12
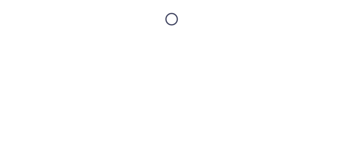
scroll to position [0, 0]
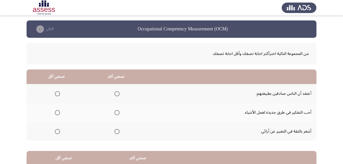
click at [118, 132] on span "Select an option" at bounding box center [117, 131] width 5 height 5
click at [118, 132] on input "Select an option" at bounding box center [117, 131] width 5 height 5
click at [55, 92] on span "Select an option" at bounding box center [57, 93] width 5 height 5
click at [55, 92] on input "Select an option" at bounding box center [57, 93] width 5 height 5
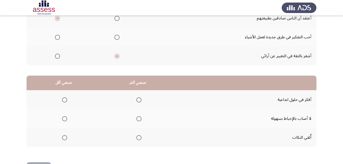
scroll to position [94, 0]
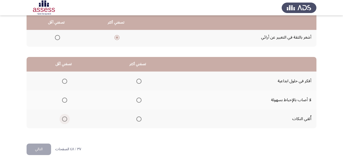
click at [63, 121] on span "Select an option" at bounding box center [64, 119] width 5 height 5
click at [63, 121] on input "Select an option" at bounding box center [64, 119] width 5 height 5
click at [139, 79] on span "Select an option" at bounding box center [139, 81] width 5 height 5
click at [139, 79] on input "Select an option" at bounding box center [139, 81] width 5 height 5
click at [46, 145] on button "التالي" at bounding box center [39, 150] width 25 height 12
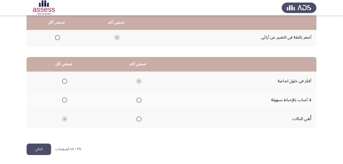
scroll to position [0, 0]
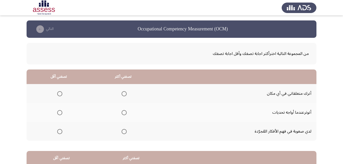
click at [124, 111] on span "Select an option" at bounding box center [124, 112] width 5 height 5
click at [124, 111] on input "Select an option" at bounding box center [124, 112] width 5 height 5
click at [61, 132] on span "Select an option" at bounding box center [59, 131] width 5 height 5
click at [61, 132] on input "Select an option" at bounding box center [59, 131] width 5 height 5
click at [125, 94] on span "Select an option" at bounding box center [124, 93] width 5 height 5
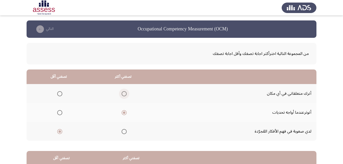
click at [125, 94] on input "Select an option" at bounding box center [124, 93] width 5 height 5
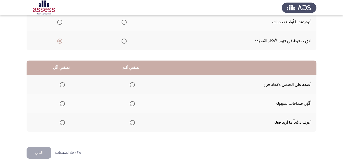
scroll to position [94, 0]
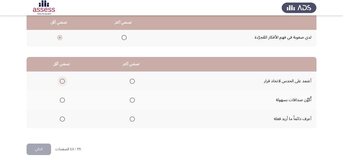
click at [62, 80] on span "Select an option" at bounding box center [62, 81] width 5 height 5
click at [62, 80] on input "Select an option" at bounding box center [62, 81] width 5 height 5
click at [131, 101] on span "Select an option" at bounding box center [132, 100] width 5 height 5
click at [131, 101] on input "Select an option" at bounding box center [132, 100] width 5 height 5
click at [48, 147] on button "التالي" at bounding box center [39, 150] width 25 height 12
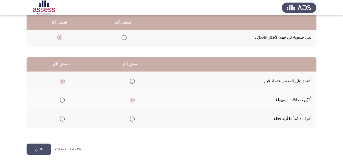
scroll to position [0, 0]
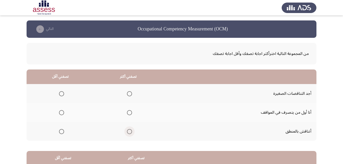
click at [130, 132] on span "Select an option" at bounding box center [130, 132] width 0 height 0
click at [129, 132] on input "Select an option" at bounding box center [129, 131] width 5 height 5
click at [62, 93] on span "Select an option" at bounding box center [61, 93] width 5 height 5
click at [62, 93] on input "Select an option" at bounding box center [61, 93] width 5 height 5
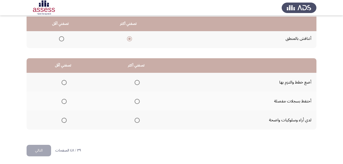
scroll to position [94, 0]
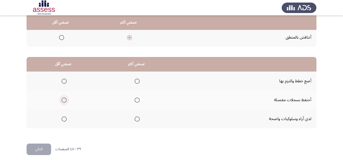
click at [60, 98] on label "Select an option" at bounding box center [63, 100] width 7 height 5
click at [62, 98] on input "Select an option" at bounding box center [64, 100] width 5 height 5
click at [139, 120] on span "Select an option" at bounding box center [137, 119] width 5 height 5
click at [139, 120] on input "Select an option" at bounding box center [137, 119] width 5 height 5
click at [44, 148] on button "التالي" at bounding box center [39, 150] width 25 height 12
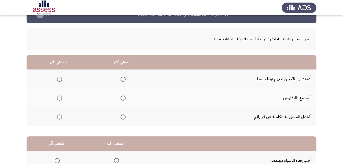
scroll to position [51, 0]
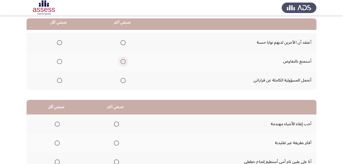
click at [122, 59] on span "Select an option" at bounding box center [123, 61] width 5 height 5
click at [122, 59] on input "Select an option" at bounding box center [123, 61] width 5 height 5
click at [122, 80] on span "Select an option" at bounding box center [123, 80] width 5 height 5
click at [122, 80] on input "Select an option" at bounding box center [123, 80] width 5 height 5
click at [60, 61] on span "Select an option" at bounding box center [59, 61] width 5 height 5
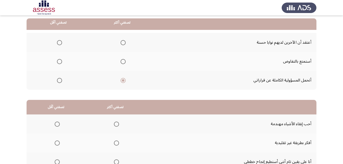
click at [60, 61] on input "Select an option" at bounding box center [59, 61] width 5 height 5
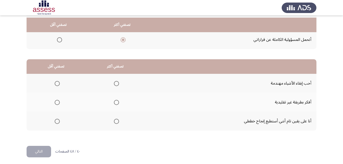
scroll to position [94, 0]
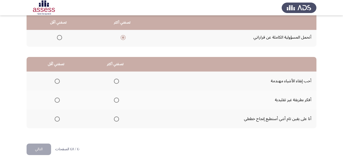
click at [114, 100] on span "Select an option" at bounding box center [116, 100] width 5 height 5
click at [114, 100] on input "Select an option" at bounding box center [116, 100] width 5 height 5
click at [57, 81] on span "Select an option" at bounding box center [57, 81] width 5 height 5
click at [57, 81] on input "Select an option" at bounding box center [57, 81] width 5 height 5
click at [42, 150] on button "التالي" at bounding box center [39, 150] width 25 height 12
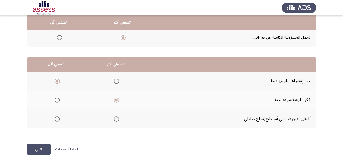
scroll to position [0, 0]
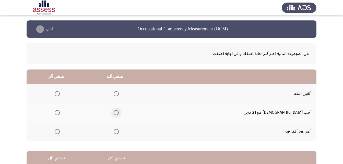
click at [119, 111] on span "Select an option" at bounding box center [116, 112] width 5 height 5
click at [119, 111] on input "Select an option" at bounding box center [116, 112] width 5 height 5
click at [60, 92] on span "Select an option" at bounding box center [57, 93] width 5 height 5
click at [60, 92] on input "Select an option" at bounding box center [57, 93] width 5 height 5
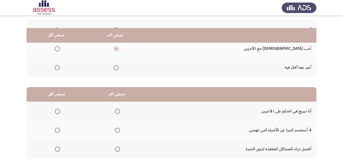
scroll to position [77, 0]
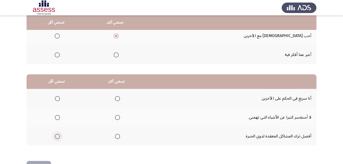
click at [55, 137] on span "Select an option" at bounding box center [57, 136] width 5 height 5
click at [55, 137] on input "Select an option" at bounding box center [57, 136] width 5 height 5
click at [117, 97] on span "Select an option" at bounding box center [117, 98] width 5 height 5
click at [117, 97] on input "Select an option" at bounding box center [117, 98] width 5 height 5
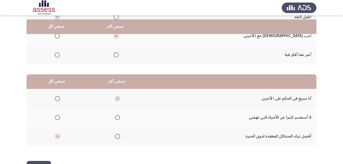
scroll to position [94, 0]
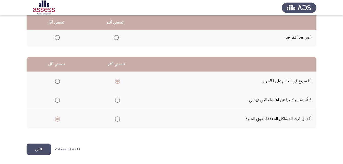
click at [36, 149] on button "التالي" at bounding box center [39, 150] width 25 height 12
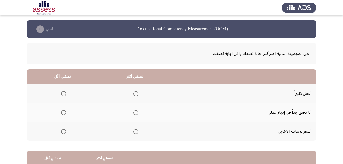
click at [138, 112] on th at bounding box center [135, 112] width 72 height 19
click at [134, 114] on span "Select an option" at bounding box center [135, 112] width 5 height 5
click at [134, 114] on input "Select an option" at bounding box center [135, 112] width 5 height 5
click at [62, 93] on span "Select an option" at bounding box center [63, 93] width 5 height 5
click at [62, 93] on input "Select an option" at bounding box center [63, 93] width 5 height 5
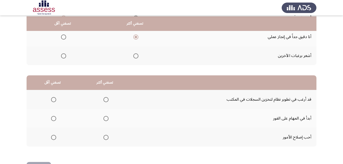
scroll to position [77, 0]
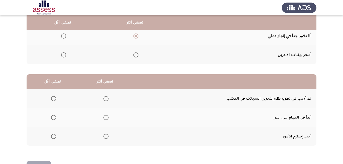
click at [104, 98] on span "Select an option" at bounding box center [106, 98] width 5 height 5
click at [104, 98] on input "Select an option" at bounding box center [106, 98] width 5 height 5
click at [51, 137] on span "Select an option" at bounding box center [53, 136] width 5 height 5
click at [51, 137] on input "Select an option" at bounding box center [53, 136] width 5 height 5
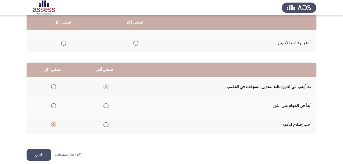
scroll to position [94, 0]
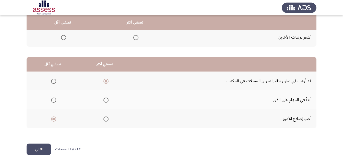
click at [41, 148] on button "التالي" at bounding box center [39, 150] width 25 height 12
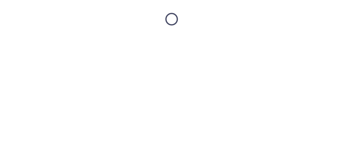
scroll to position [0, 0]
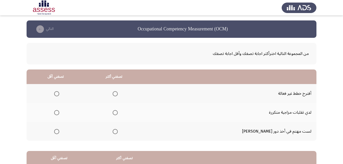
click at [118, 132] on span "Select an option" at bounding box center [115, 131] width 5 height 5
click at [118, 132] on input "Select an option" at bounding box center [115, 131] width 5 height 5
click at [59, 94] on span "Select an option" at bounding box center [56, 93] width 5 height 5
click at [59, 94] on input "Select an option" at bounding box center [56, 93] width 5 height 5
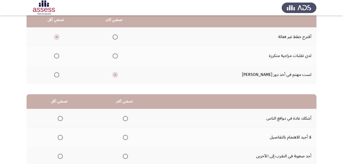
scroll to position [77, 0]
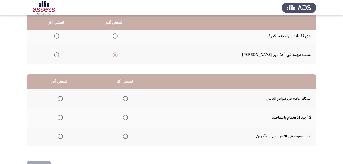
click at [123, 99] on span "Select an option" at bounding box center [125, 98] width 5 height 5
click at [123, 99] on input "Select an option" at bounding box center [125, 98] width 5 height 5
click at [56, 116] on label "Select an option" at bounding box center [59, 117] width 7 height 5
click at [58, 116] on input "Select an option" at bounding box center [60, 117] width 5 height 5
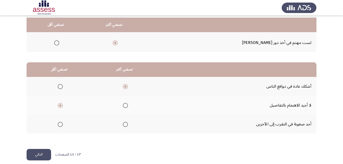
scroll to position [94, 0]
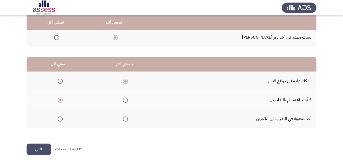
click at [48, 145] on button "التالي" at bounding box center [39, 150] width 25 height 12
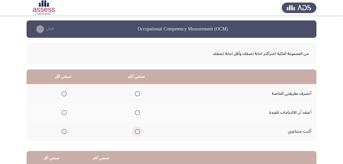
click at [137, 132] on span "Select an option" at bounding box center [137, 131] width 5 height 5
click at [137, 132] on input "Select an option" at bounding box center [137, 131] width 5 height 5
click at [139, 93] on span "Select an option" at bounding box center [137, 93] width 5 height 5
click at [139, 93] on input "Select an option" at bounding box center [137, 93] width 5 height 5
click at [64, 112] on span "Select an option" at bounding box center [64, 112] width 5 height 5
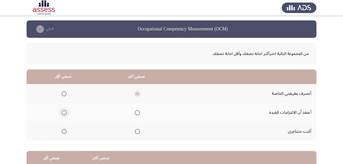
click at [64, 112] on input "Select an option" at bounding box center [64, 112] width 5 height 5
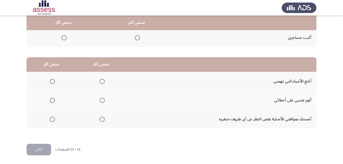
scroll to position [94, 0]
click at [100, 100] on span "Select an option" at bounding box center [102, 100] width 5 height 5
click at [100, 100] on input "Select an option" at bounding box center [102, 100] width 5 height 5
click at [54, 118] on span "Select an option" at bounding box center [52, 119] width 5 height 5
click at [54, 118] on input "Select an option" at bounding box center [52, 119] width 5 height 5
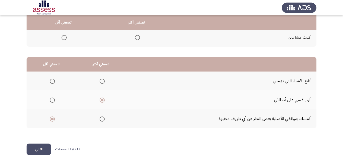
click at [38, 151] on button "التالي" at bounding box center [39, 150] width 25 height 12
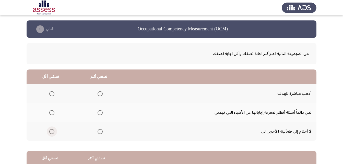
click at [51, 130] on span "Select an option" at bounding box center [51, 131] width 5 height 5
click at [51, 130] on input "Select an option" at bounding box center [51, 131] width 5 height 5
click at [102, 94] on span "Select an option" at bounding box center [100, 93] width 5 height 5
click at [102, 94] on input "Select an option" at bounding box center [100, 93] width 5 height 5
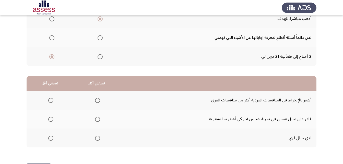
scroll to position [77, 0]
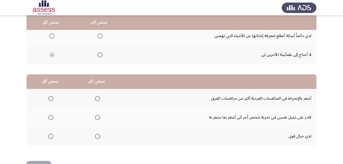
click at [97, 116] on span "Select an option" at bounding box center [97, 117] width 5 height 5
click at [97, 116] on input "Select an option" at bounding box center [97, 117] width 5 height 5
click at [49, 99] on span "Select an option" at bounding box center [50, 98] width 5 height 5
click at [49, 99] on input "Select an option" at bounding box center [50, 98] width 5 height 5
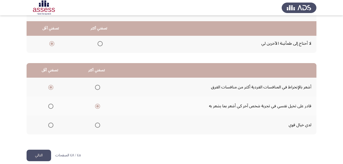
scroll to position [94, 0]
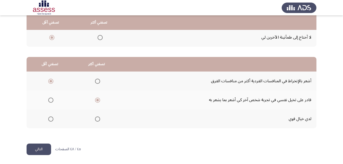
click at [40, 149] on button "التالي" at bounding box center [39, 150] width 25 height 12
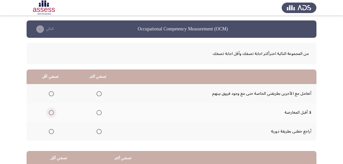
click at [50, 113] on span "Select an option" at bounding box center [51, 112] width 5 height 5
click at [50, 113] on input "Select an option" at bounding box center [51, 112] width 5 height 5
click at [99, 95] on span "Select an option" at bounding box center [99, 93] width 5 height 5
click at [99, 95] on input "Select an option" at bounding box center [99, 93] width 5 height 5
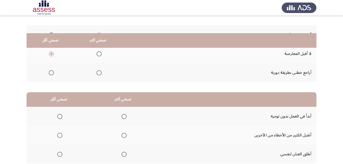
scroll to position [77, 0]
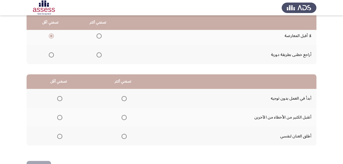
click at [58, 137] on span "Select an option" at bounding box center [59, 136] width 5 height 5
click at [58, 137] on input "Select an option" at bounding box center [59, 136] width 5 height 5
click at [122, 97] on span "Select an option" at bounding box center [124, 98] width 5 height 5
click at [122, 97] on input "Select an option" at bounding box center [124, 98] width 5 height 5
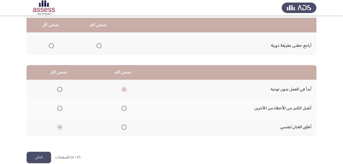
scroll to position [94, 0]
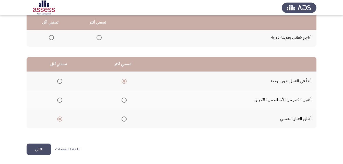
click at [34, 150] on button "التالي" at bounding box center [39, 150] width 25 height 12
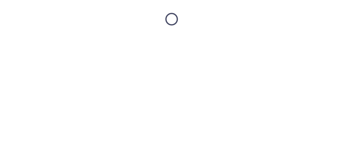
scroll to position [0, 0]
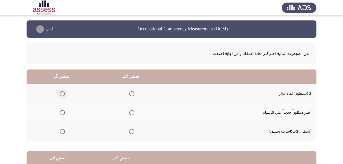
click at [60, 94] on span "Select an option" at bounding box center [62, 93] width 5 height 5
click at [60, 94] on input "Select an option" at bounding box center [62, 93] width 5 height 5
click at [130, 113] on span "Select an option" at bounding box center [131, 112] width 5 height 5
click at [130, 113] on input "Select an option" at bounding box center [131, 112] width 5 height 5
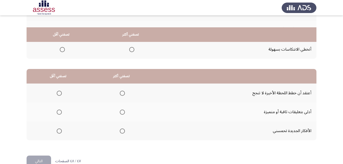
scroll to position [94, 0]
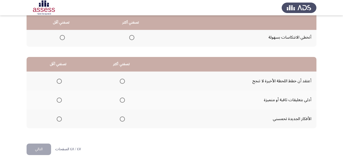
click at [120, 119] on span "Select an option" at bounding box center [122, 119] width 5 height 5
click at [120, 119] on input "Select an option" at bounding box center [122, 119] width 5 height 5
click at [57, 81] on span "Select an option" at bounding box center [59, 81] width 5 height 5
click at [57, 81] on input "Select an option" at bounding box center [59, 81] width 5 height 5
click at [38, 153] on button "التالي" at bounding box center [39, 150] width 25 height 12
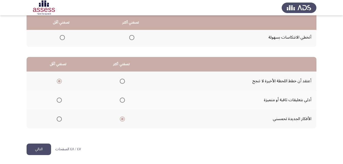
scroll to position [0, 0]
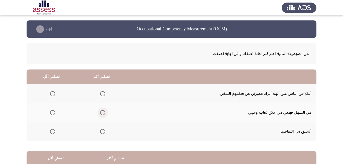
click at [100, 112] on span "Select an option" at bounding box center [102, 112] width 5 height 5
click at [100, 112] on input "Select an option" at bounding box center [102, 112] width 5 height 5
click at [51, 92] on span "Select an option" at bounding box center [52, 93] width 5 height 5
click at [51, 92] on input "Select an option" at bounding box center [52, 93] width 5 height 5
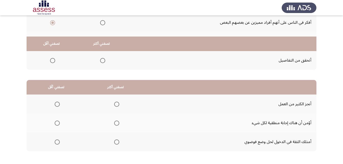
scroll to position [94, 0]
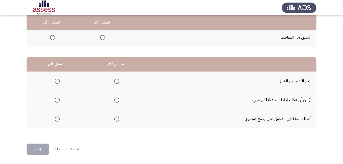
click at [113, 122] on mat-radio-group "Select an option" at bounding box center [115, 119] width 7 height 9
click at [115, 120] on span "Select an option" at bounding box center [116, 119] width 5 height 5
click at [115, 120] on input "Select an option" at bounding box center [116, 119] width 5 height 5
click at [57, 81] on span "Select an option" at bounding box center [57, 81] width 5 height 5
click at [57, 81] on input "Select an option" at bounding box center [57, 81] width 5 height 5
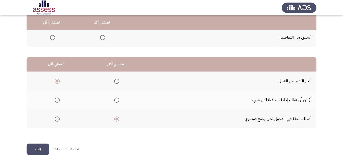
click at [37, 150] on button "إنهاء" at bounding box center [38, 150] width 23 height 12
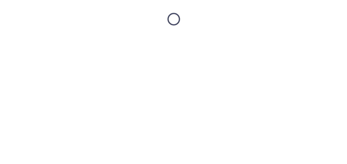
scroll to position [0, 0]
